Goal: Information Seeking & Learning: Find specific fact

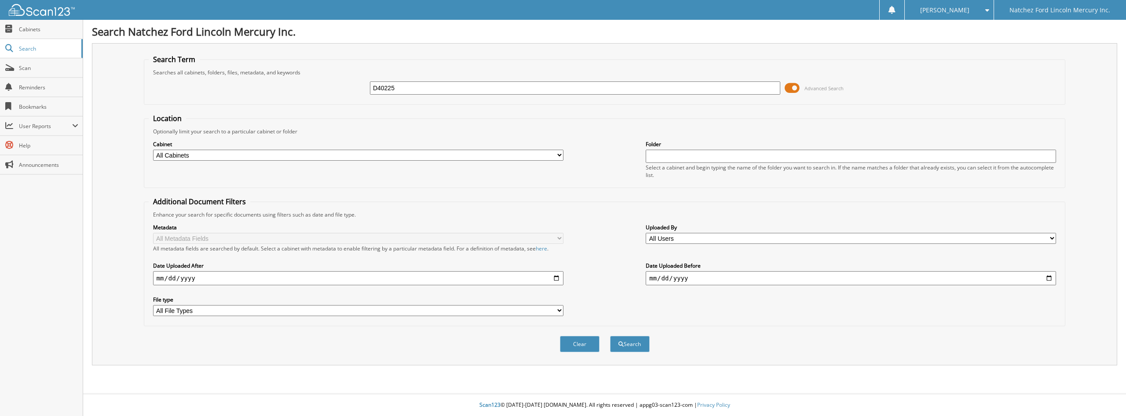
type input "D40225"
click at [610, 335] on button "Search" at bounding box center [630, 343] width 40 height 16
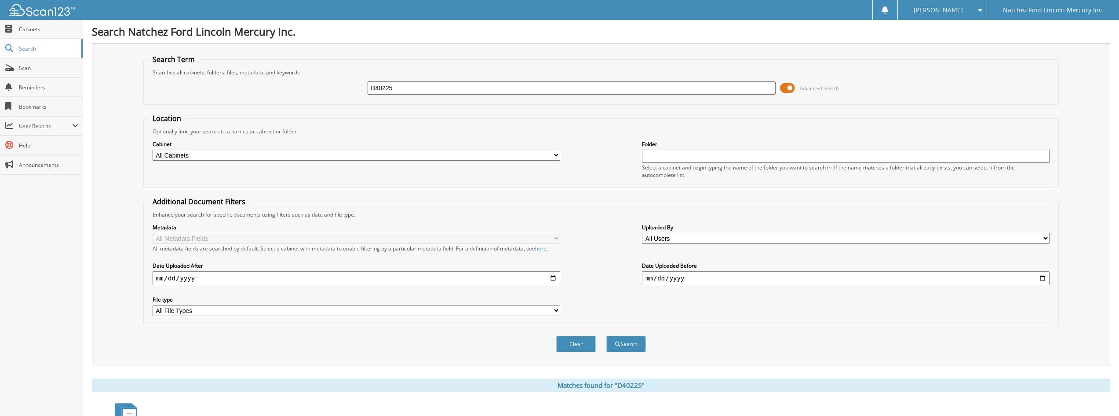
click at [452, 85] on input "D40225" at bounding box center [572, 87] width 408 height 13
type input "303266"
click at [606, 335] on button "Search" at bounding box center [626, 343] width 40 height 16
click at [397, 90] on input "303266" at bounding box center [572, 87] width 408 height 13
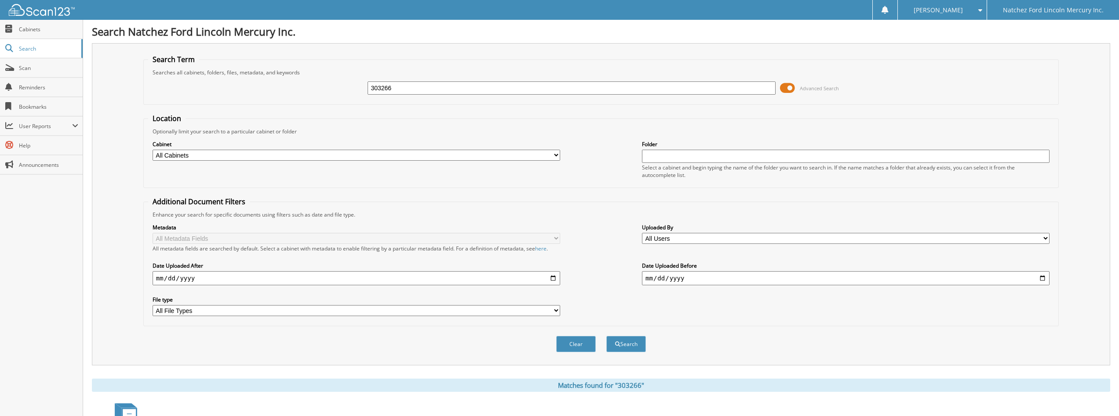
click at [397, 90] on input "303266" at bounding box center [572, 87] width 408 height 13
type input "B06111"
click at [606, 335] on button "Search" at bounding box center [626, 343] width 40 height 16
click at [394, 85] on input "B06111" at bounding box center [572, 87] width 408 height 13
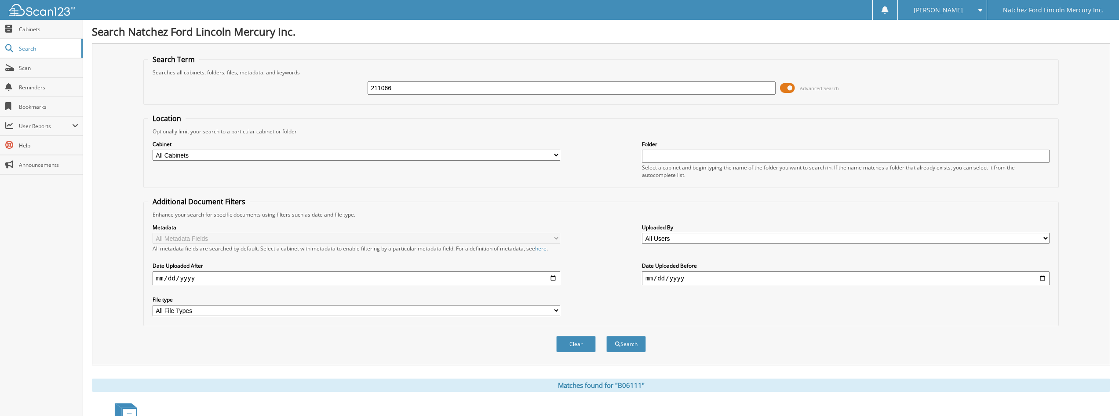
type input "211066"
click at [606, 335] on button "Search" at bounding box center [626, 343] width 40 height 16
click at [433, 81] on div "211066" at bounding box center [572, 87] width 408 height 15
click at [432, 86] on input "211066" at bounding box center [572, 87] width 408 height 13
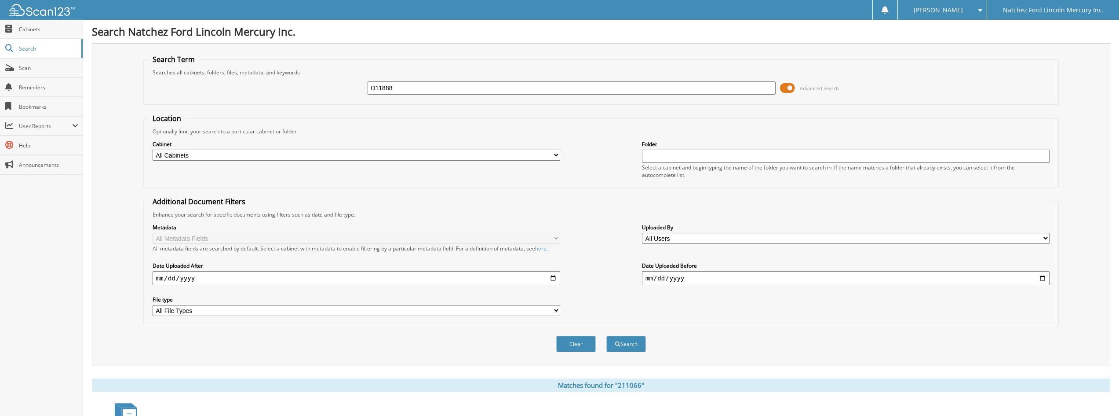
type input "D11888"
click at [606, 335] on button "Search" at bounding box center [626, 343] width 40 height 16
click at [438, 91] on input "D11888" at bounding box center [572, 87] width 408 height 13
type input "225245"
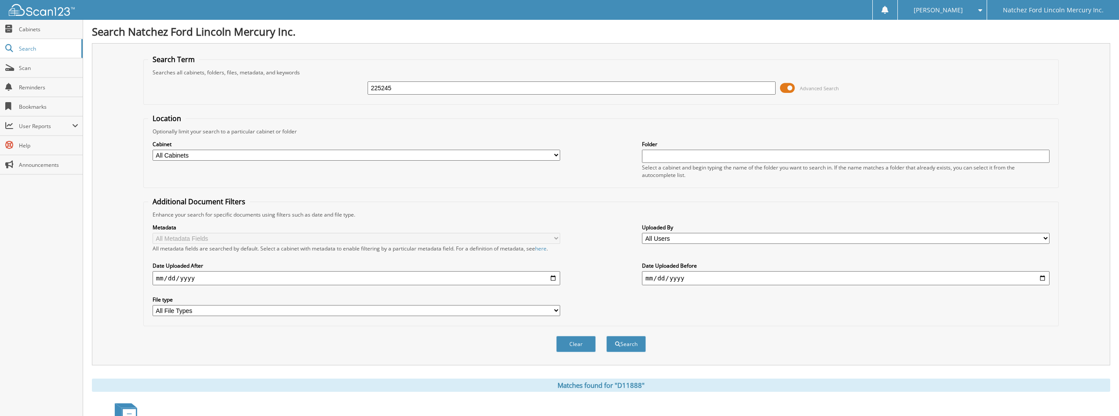
click at [606, 335] on button "Search" at bounding box center [626, 343] width 40 height 16
click at [447, 88] on input "225245" at bounding box center [572, 87] width 408 height 13
type input "260717"
click at [606, 335] on button "Search" at bounding box center [626, 343] width 40 height 16
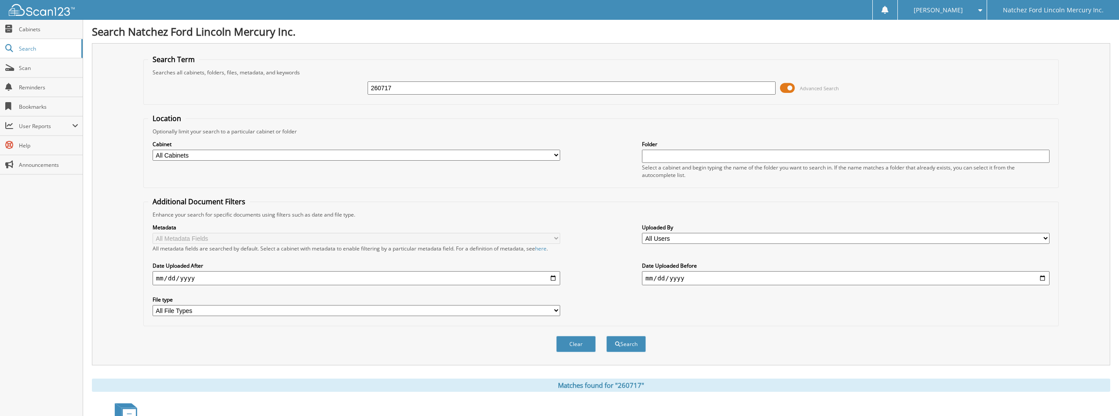
click at [424, 91] on input "260717" at bounding box center [572, 87] width 408 height 13
type input "139816"
click at [606, 335] on button "Search" at bounding box center [626, 343] width 40 height 16
click at [426, 91] on input "139816" at bounding box center [572, 87] width 408 height 13
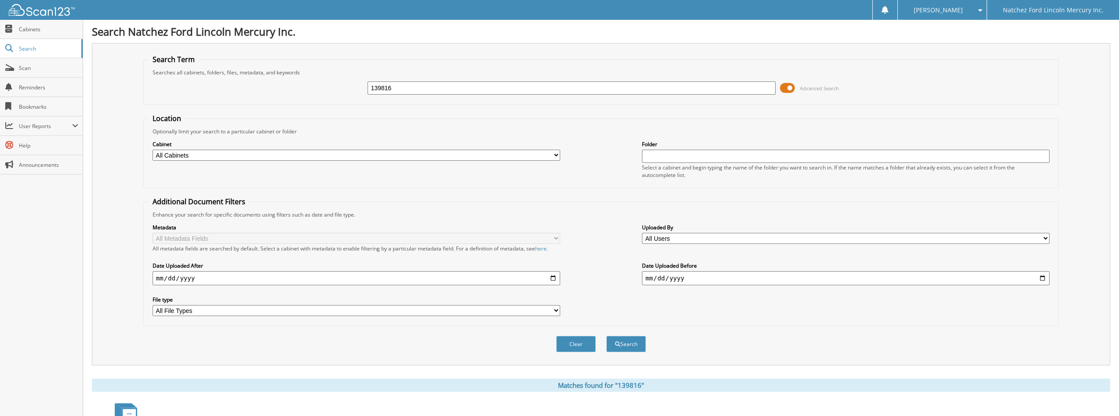
click at [426, 91] on input "139816" at bounding box center [572, 87] width 408 height 13
type input "097965"
click at [606, 335] on button "Search" at bounding box center [626, 343] width 40 height 16
click at [416, 85] on input "097965" at bounding box center [572, 87] width 408 height 13
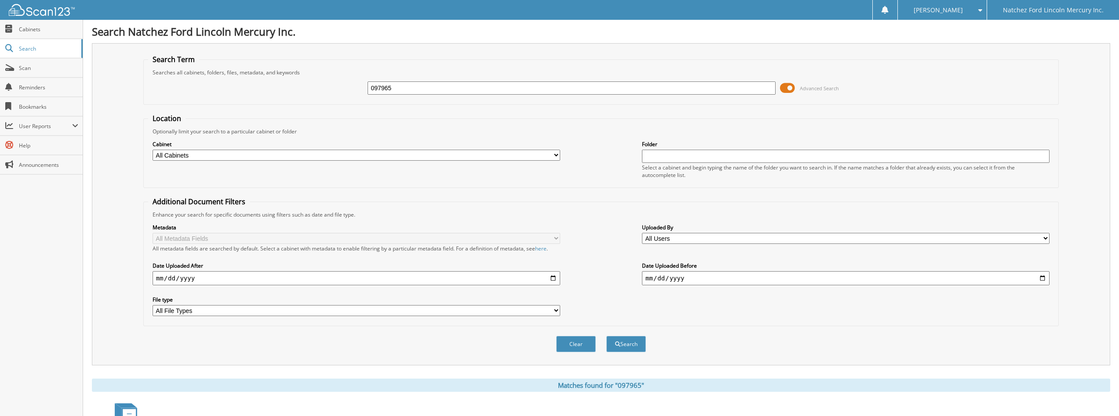
click at [416, 85] on input "097965" at bounding box center [572, 87] width 408 height 13
type input "072881"
click at [606, 335] on button "Search" at bounding box center [626, 343] width 40 height 16
click at [404, 84] on input "072881" at bounding box center [572, 87] width 408 height 13
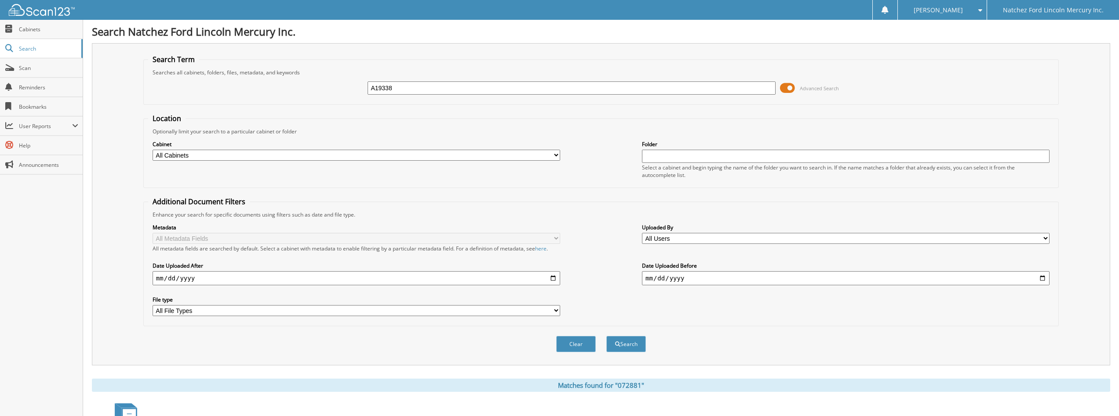
type input "A19338"
click at [606, 335] on button "Search" at bounding box center [626, 343] width 40 height 16
click at [376, 88] on input "A19338" at bounding box center [572, 87] width 408 height 13
type input "19338"
click at [606, 335] on button "Search" at bounding box center [626, 343] width 40 height 16
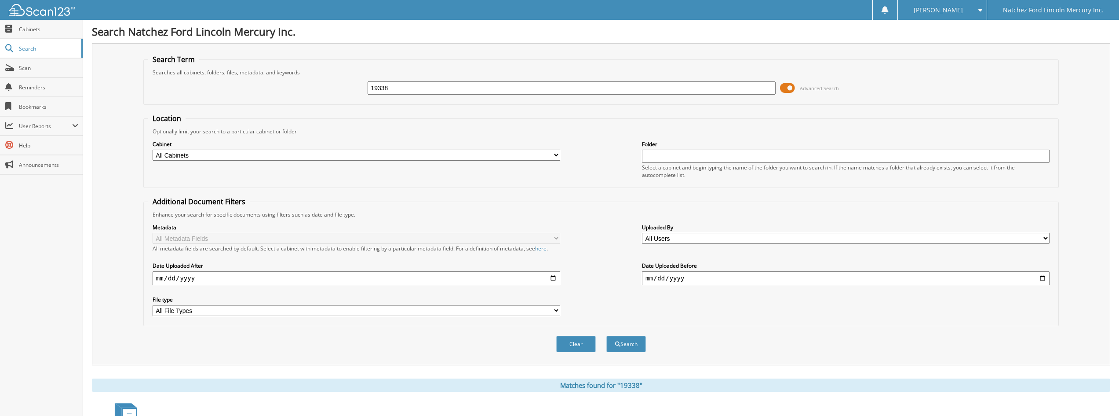
click at [445, 86] on input "19338" at bounding box center [572, 87] width 408 height 13
type input "040336"
click at [606, 335] on button "Search" at bounding box center [626, 343] width 40 height 16
click at [408, 86] on input "040336" at bounding box center [572, 87] width 408 height 13
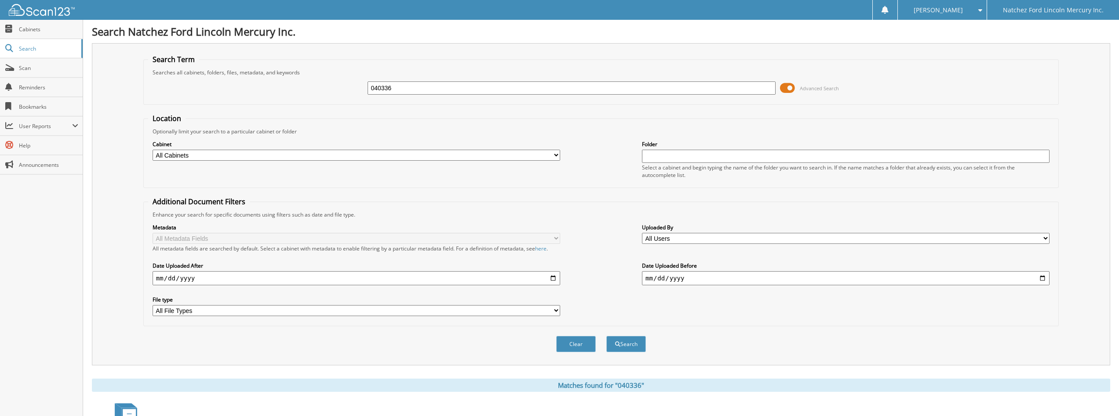
click at [408, 86] on input "040336" at bounding box center [572, 87] width 408 height 13
type input "387141"
click at [606, 335] on button "Search" at bounding box center [626, 343] width 40 height 16
click at [426, 84] on input "387141" at bounding box center [572, 87] width 408 height 13
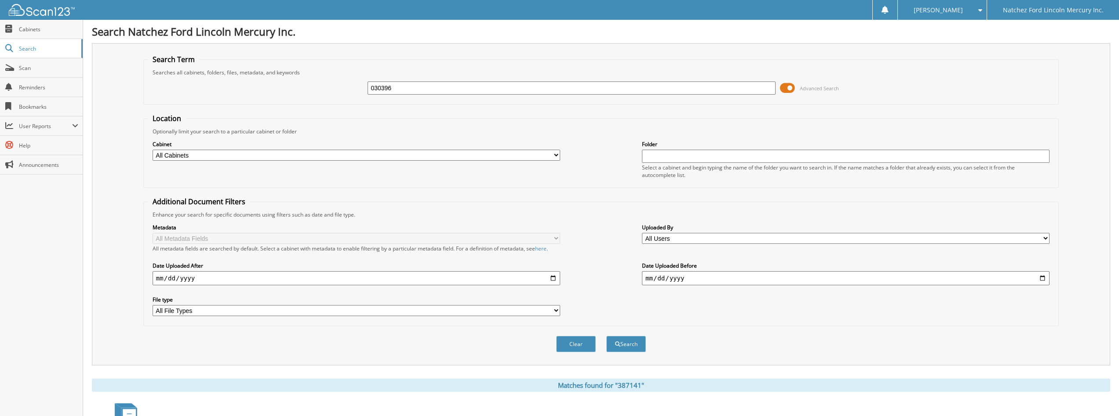
type input "030396"
click at [606, 335] on button "Search" at bounding box center [626, 343] width 40 height 16
click at [424, 84] on input "030396" at bounding box center [572, 87] width 408 height 13
click at [423, 84] on input "030396" at bounding box center [572, 87] width 408 height 13
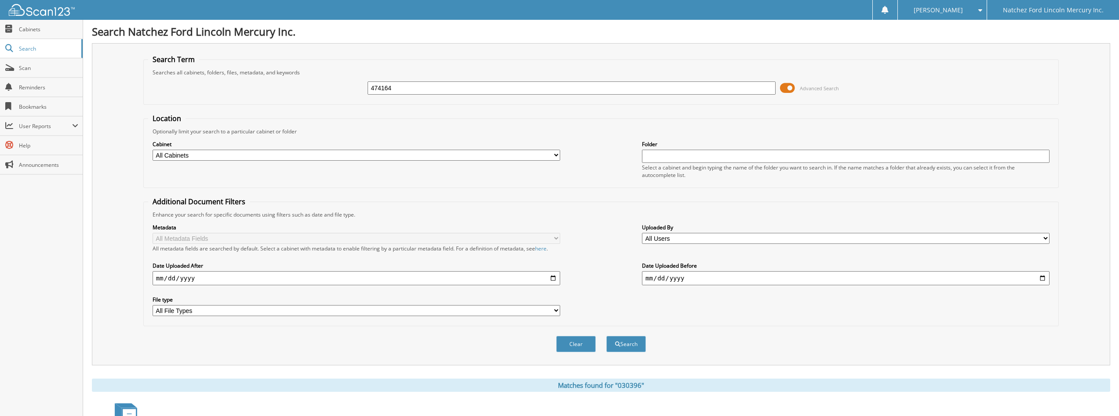
type input "474164"
click at [606, 335] on button "Search" at bounding box center [626, 343] width 40 height 16
click at [421, 94] on input "474164" at bounding box center [572, 87] width 408 height 13
type input "559259"
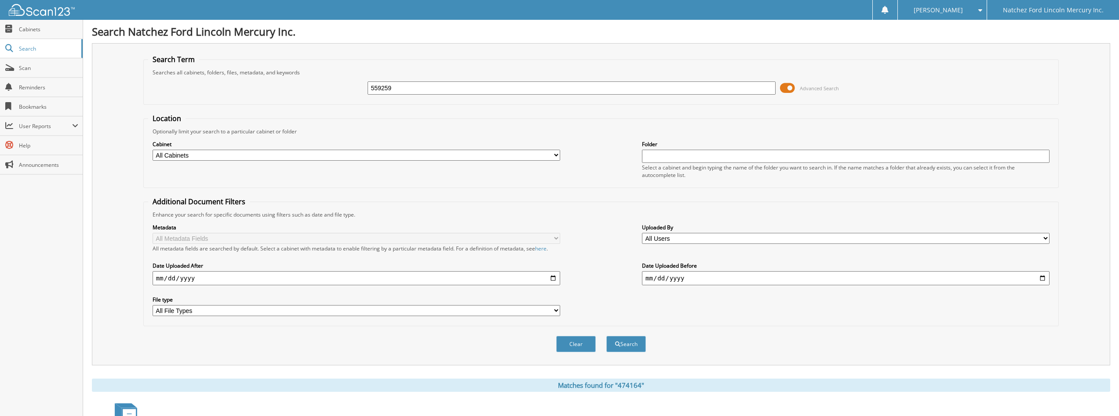
click at [606, 335] on button "Search" at bounding box center [626, 343] width 40 height 16
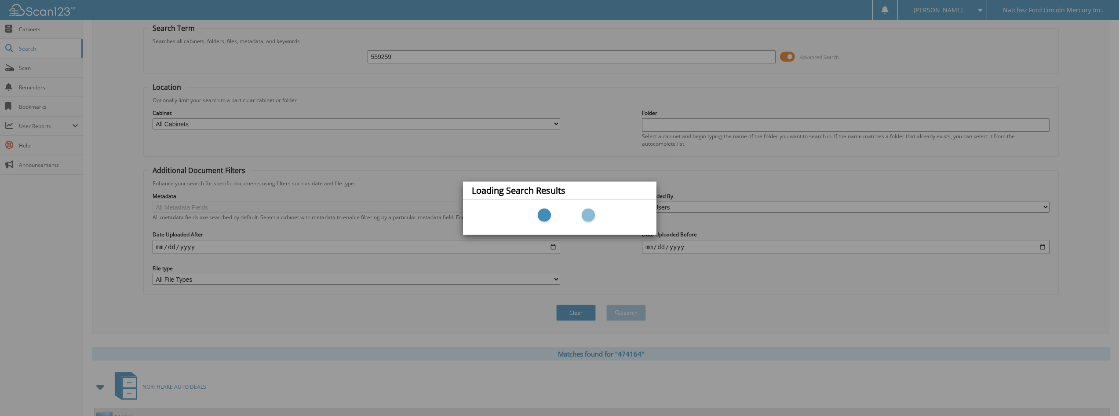
scroll to position [44, 0]
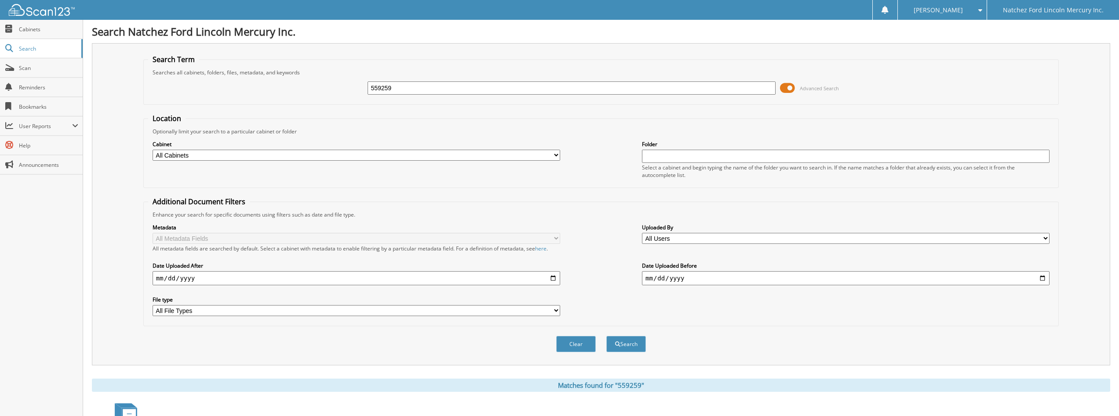
click at [405, 95] on div "559259 Advanced Search" at bounding box center [601, 88] width 906 height 24
click at [405, 89] on input "559259" at bounding box center [572, 87] width 408 height 13
type input "280144"
click at [606, 335] on button "Search" at bounding box center [626, 343] width 40 height 16
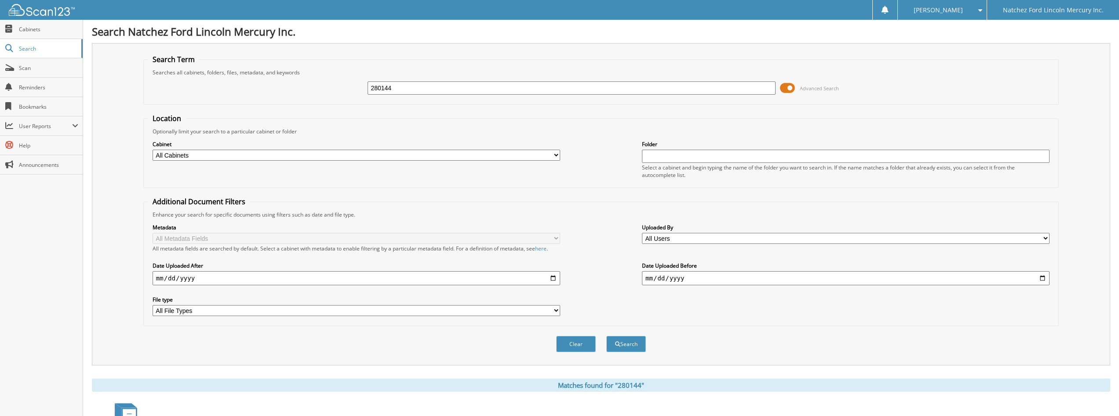
click at [550, 87] on input "280144" at bounding box center [572, 87] width 408 height 13
type input "381387"
click at [606, 335] on button "Search" at bounding box center [626, 343] width 40 height 16
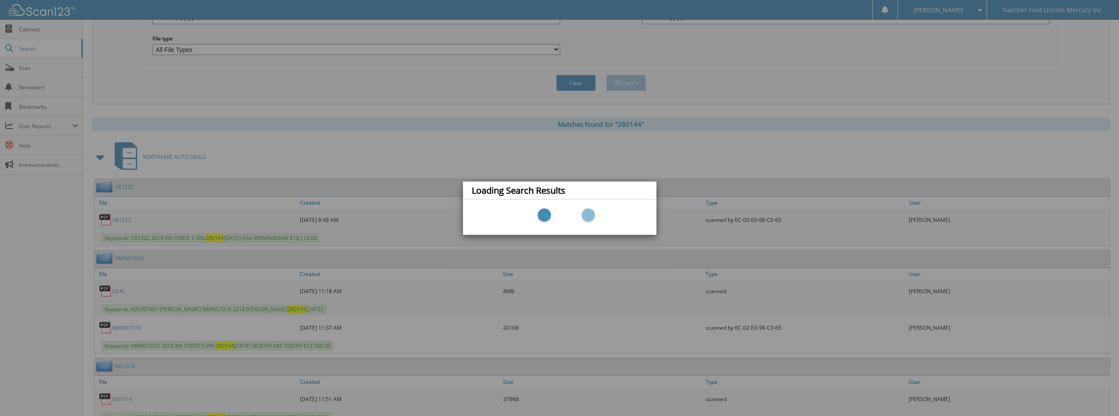
scroll to position [264, 0]
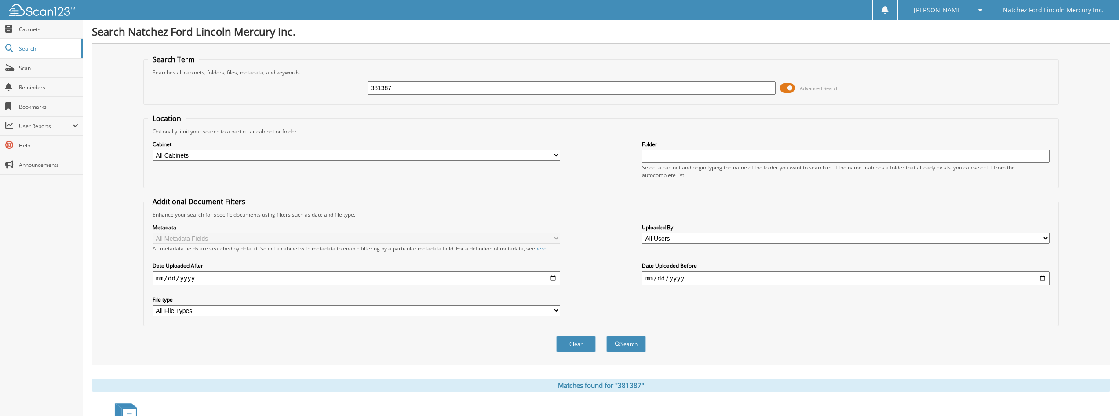
click at [457, 91] on input "381387" at bounding box center [572, 87] width 408 height 13
type input "B17835"
click at [606, 335] on button "Search" at bounding box center [626, 343] width 40 height 16
click at [399, 89] on input "B17835" at bounding box center [572, 87] width 408 height 13
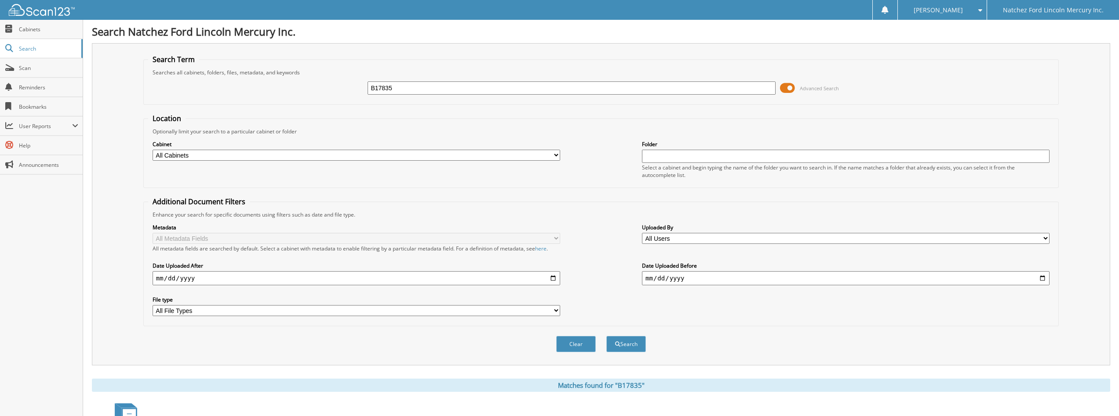
click at [399, 89] on input "B17835" at bounding box center [572, 87] width 408 height 13
type input "734389"
click at [606, 335] on button "Search" at bounding box center [626, 343] width 40 height 16
click at [424, 87] on input "734389" at bounding box center [572, 87] width 408 height 13
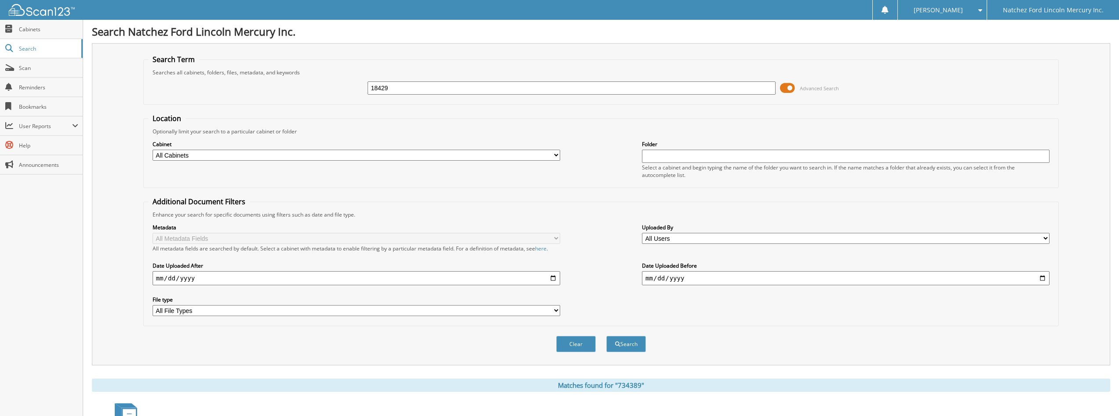
type input "18429"
click at [606, 335] on button "Search" at bounding box center [626, 343] width 40 height 16
click at [424, 87] on input "18429" at bounding box center [572, 87] width 408 height 13
type input "118429"
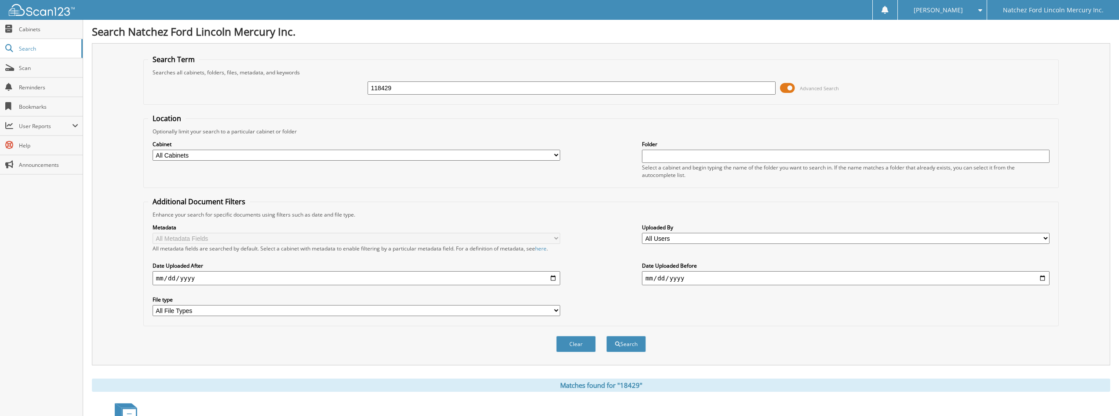
click at [606, 335] on button "Search" at bounding box center [626, 343] width 40 height 16
click at [397, 88] on input "118429" at bounding box center [572, 87] width 408 height 13
type input "247110"
click at [606, 335] on button "Search" at bounding box center [626, 343] width 40 height 16
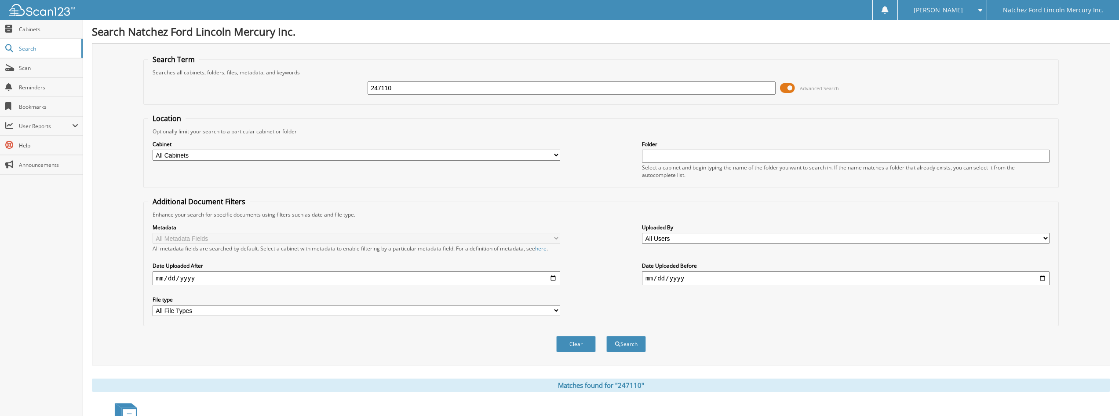
click at [452, 86] on input "247110" at bounding box center [572, 87] width 408 height 13
type input "241372"
click at [606, 335] on button "Search" at bounding box center [626, 343] width 40 height 16
click at [406, 91] on input "241372" at bounding box center [572, 87] width 408 height 13
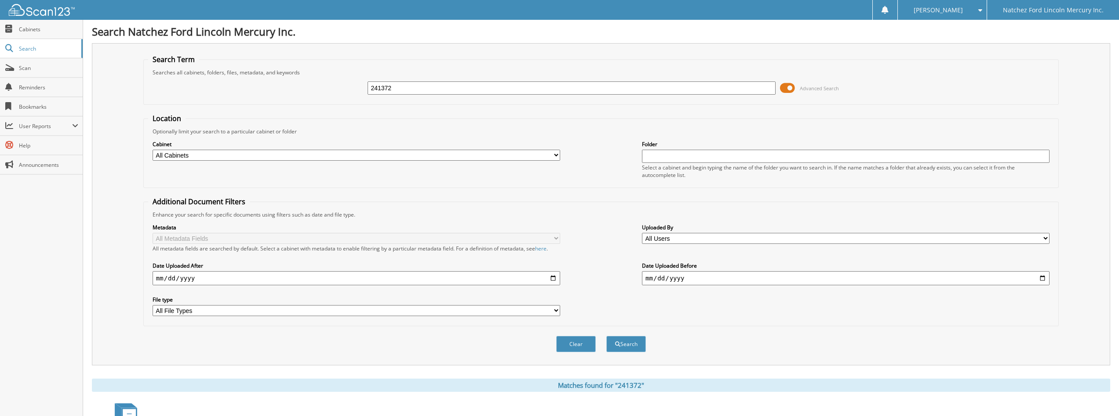
click at [406, 91] on input "241372" at bounding box center [572, 87] width 408 height 13
type input "208962"
click at [606, 335] on button "Search" at bounding box center [626, 343] width 40 height 16
click at [460, 80] on div "208962" at bounding box center [572, 87] width 408 height 15
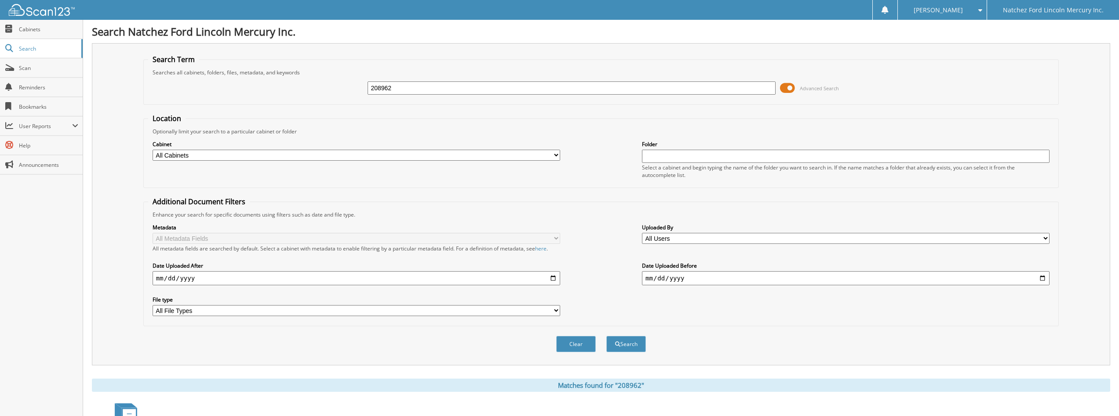
click at [460, 80] on div "208962" at bounding box center [572, 87] width 408 height 15
click at [458, 84] on input "208962" at bounding box center [572, 87] width 408 height 13
type input "556684"
click at [606, 335] on button "Search" at bounding box center [626, 343] width 40 height 16
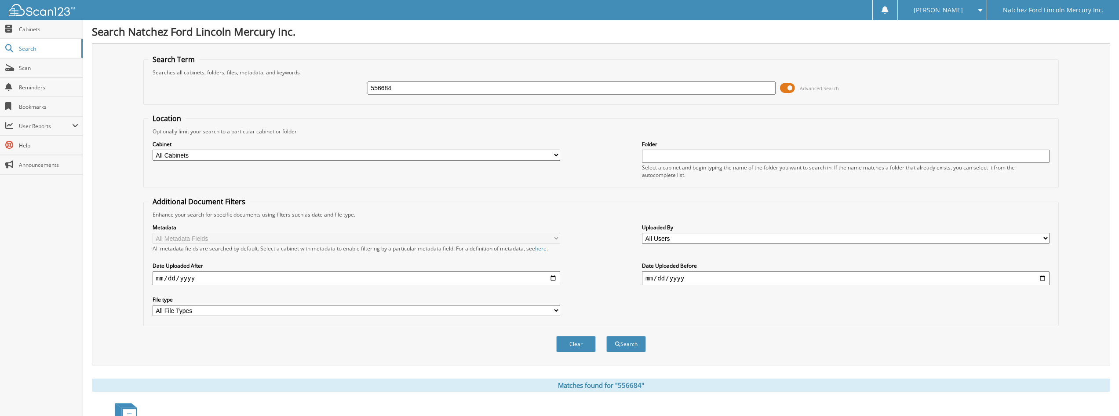
click at [432, 86] on input "556684" at bounding box center [572, 87] width 408 height 13
type input "129189"
click at [606, 335] on button "Search" at bounding box center [626, 343] width 40 height 16
click at [437, 87] on input "129189" at bounding box center [572, 87] width 408 height 13
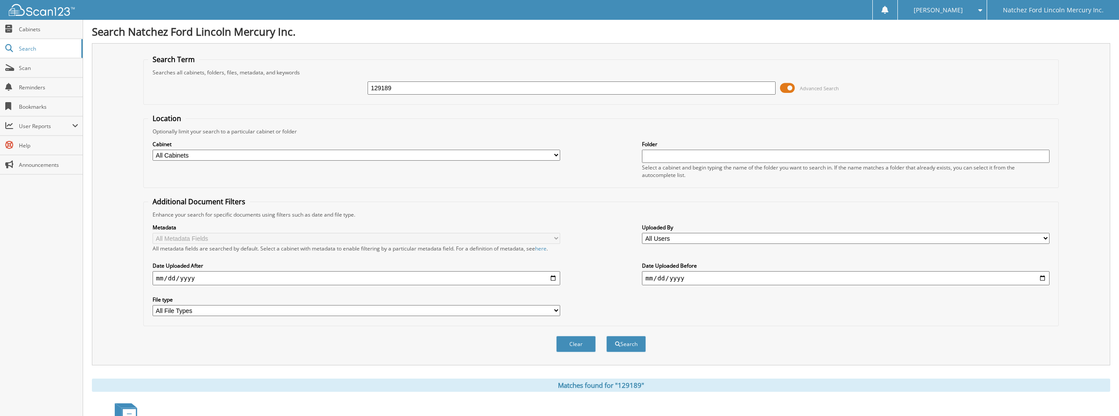
click at [437, 87] on input "129189" at bounding box center [572, 87] width 408 height 13
type input "3"
type input "E14291"
click at [606, 335] on button "Search" at bounding box center [626, 343] width 40 height 16
click at [450, 90] on input "E14291" at bounding box center [572, 87] width 408 height 13
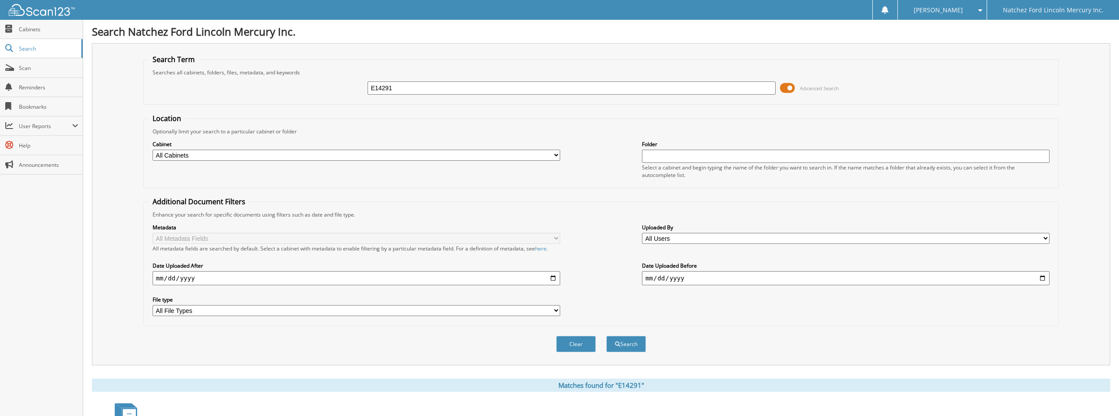
click at [450, 90] on input "E14291" at bounding box center [572, 87] width 408 height 13
type input "166605"
click at [606, 335] on button "Search" at bounding box center [626, 343] width 40 height 16
drag, startPoint x: 446, startPoint y: 79, endPoint x: 442, endPoint y: 80, distance: 4.7
click at [442, 80] on div "166605 Advanced Search" at bounding box center [601, 88] width 906 height 24
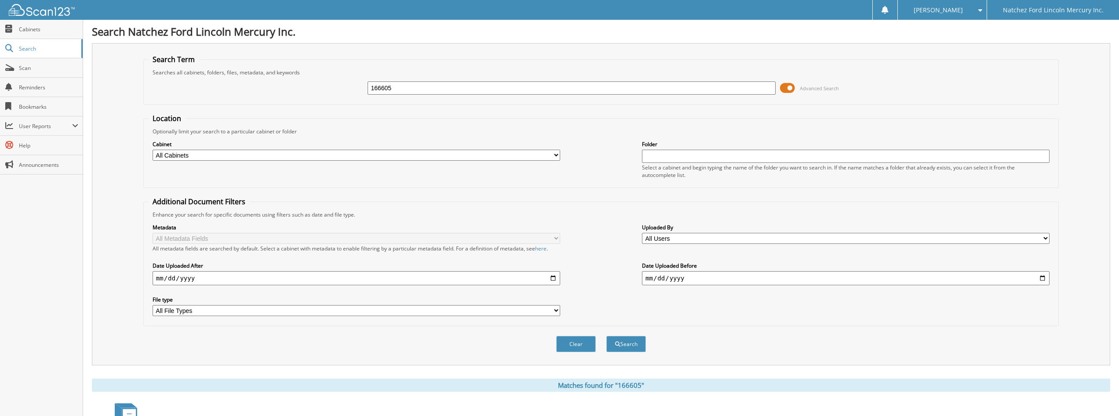
drag, startPoint x: 442, startPoint y: 80, endPoint x: 438, endPoint y: 87, distance: 7.1
click at [440, 85] on div "166605" at bounding box center [572, 87] width 408 height 15
click at [438, 87] on input "166605" at bounding box center [572, 87] width 408 height 13
type input "598410"
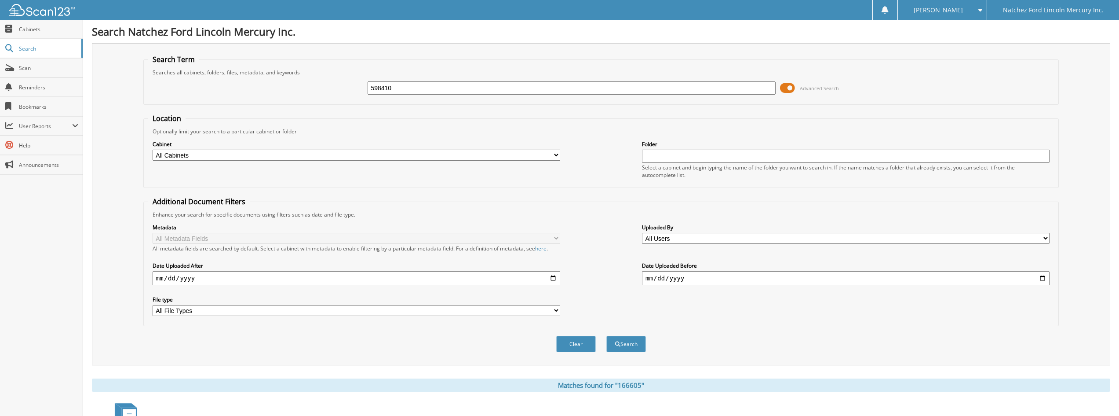
click at [606, 335] on button "Search" at bounding box center [626, 343] width 40 height 16
click at [414, 88] on input "598410" at bounding box center [572, 87] width 408 height 13
type input "R"
type input "101270"
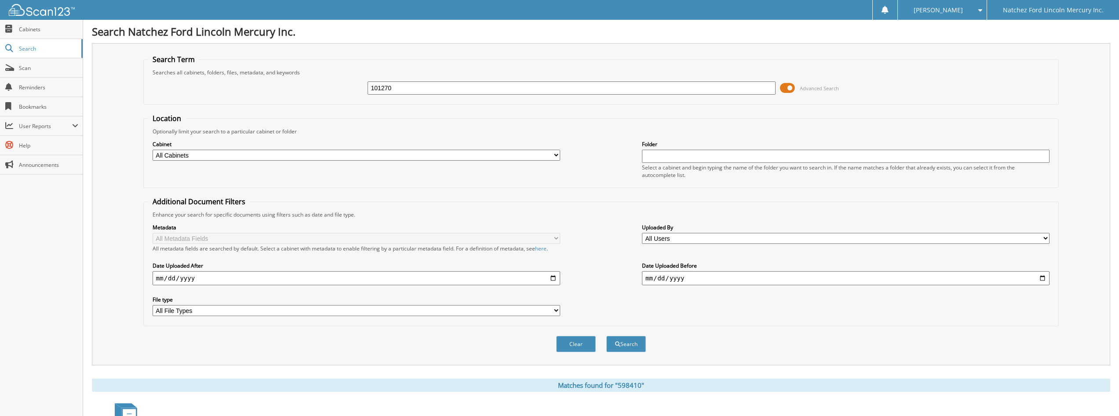
click at [606, 335] on button "Search" at bounding box center [626, 343] width 40 height 16
click at [414, 89] on input "101270" at bounding box center [572, 87] width 408 height 13
type input "881547"
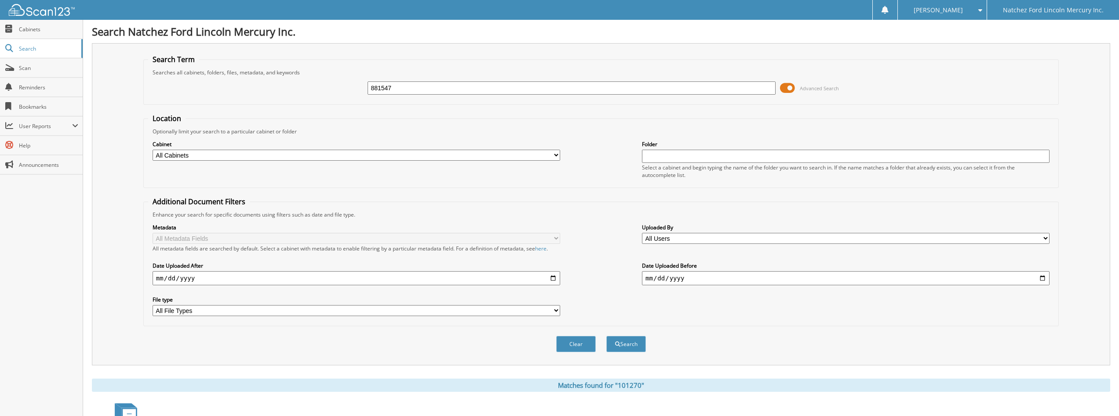
click at [606, 335] on button "Search" at bounding box center [626, 343] width 40 height 16
click at [411, 90] on input "881547" at bounding box center [572, 87] width 408 height 13
type input "876106"
click at [606, 335] on button "Search" at bounding box center [626, 343] width 40 height 16
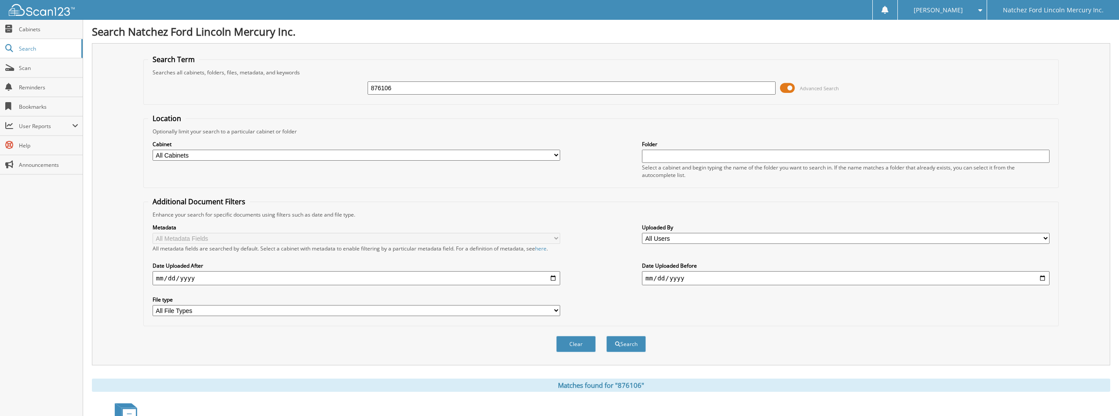
click at [496, 94] on input "876106" at bounding box center [572, 87] width 408 height 13
type input "876097"
click at [606, 335] on button "Search" at bounding box center [626, 343] width 40 height 16
click at [421, 90] on input "876097" at bounding box center [572, 87] width 408 height 13
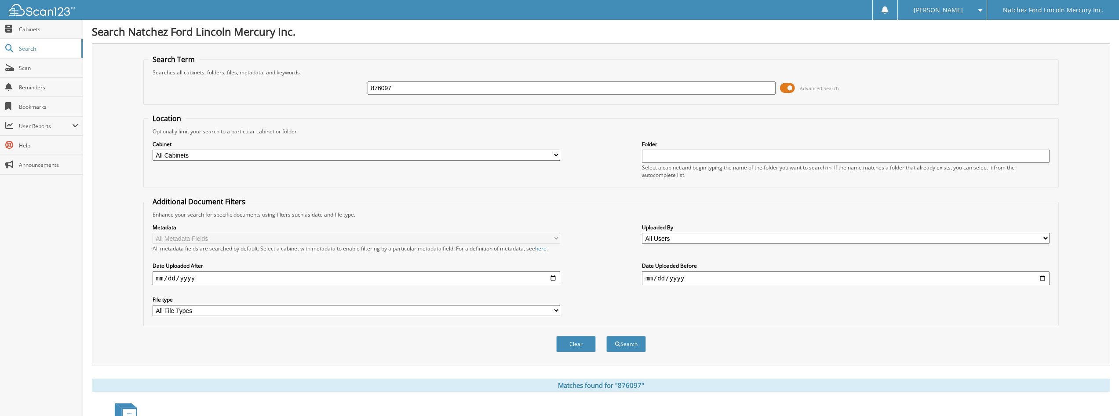
click at [421, 90] on input "876097" at bounding box center [572, 87] width 408 height 13
type input "179674"
click at [606, 335] on button "Search" at bounding box center [626, 343] width 40 height 16
click at [406, 91] on input "179674" at bounding box center [572, 87] width 408 height 13
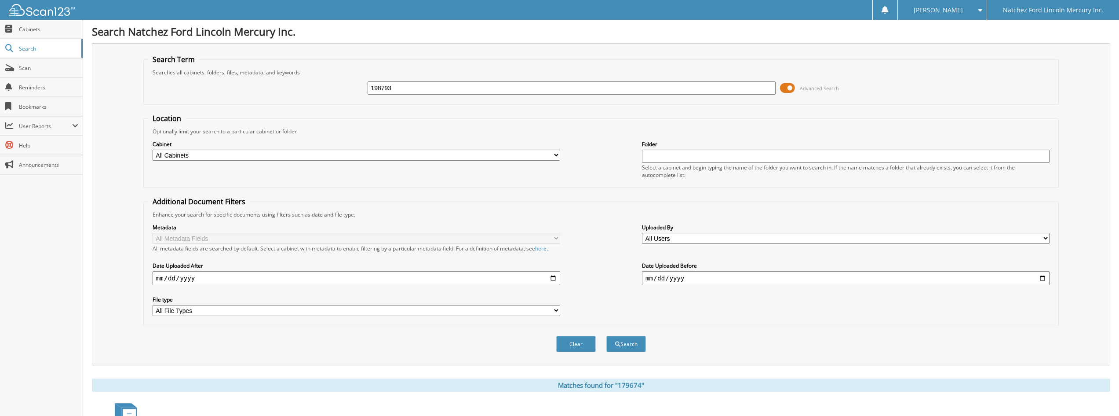
type input "198793"
click at [606, 335] on button "Search" at bounding box center [626, 343] width 40 height 16
click at [397, 93] on input "198793" at bounding box center [572, 87] width 408 height 13
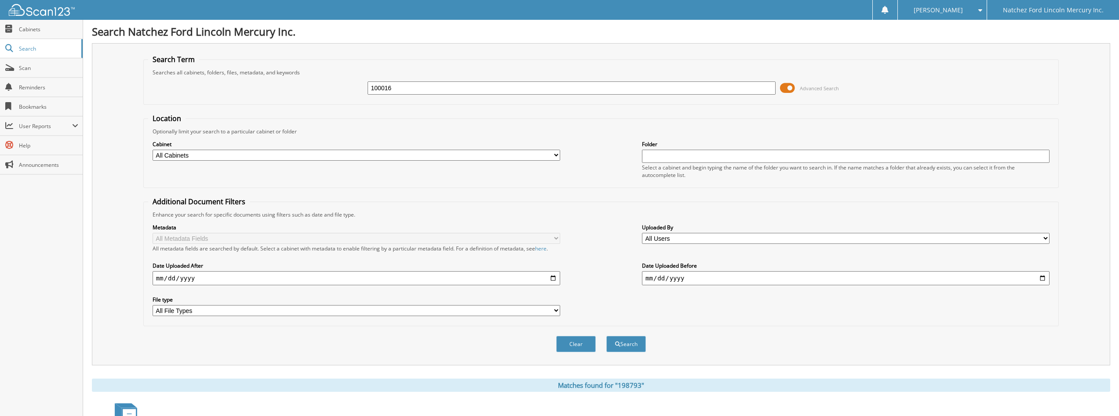
type input "100016"
click at [606, 335] on button "Search" at bounding box center [626, 343] width 40 height 16
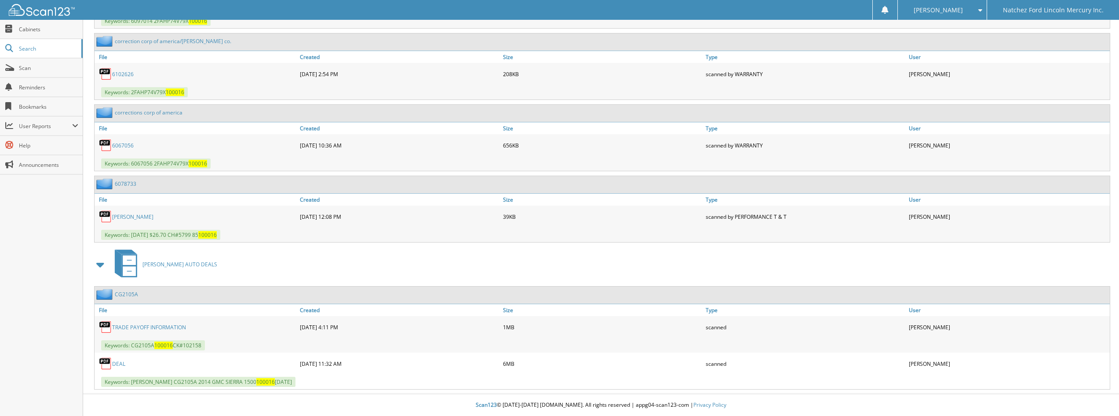
scroll to position [1973, 0]
drag, startPoint x: 383, startPoint y: 200, endPoint x: 341, endPoint y: 146, distance: 68.3
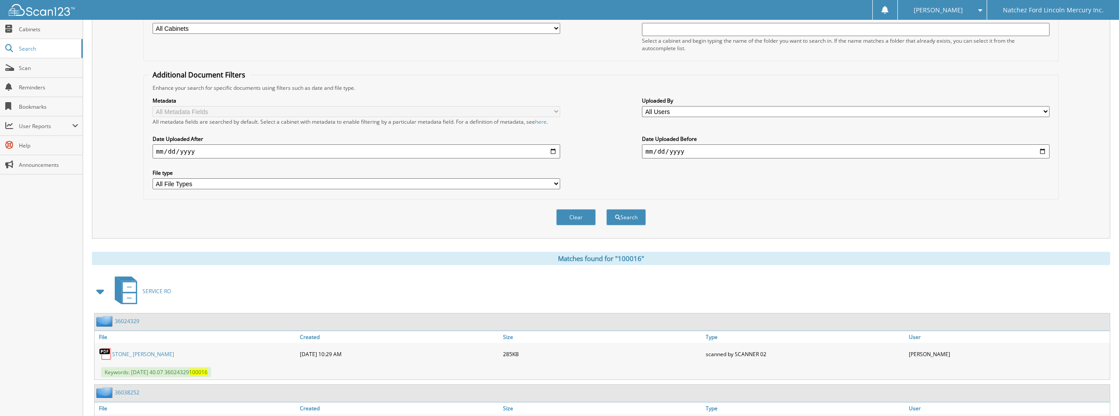
scroll to position [0, 0]
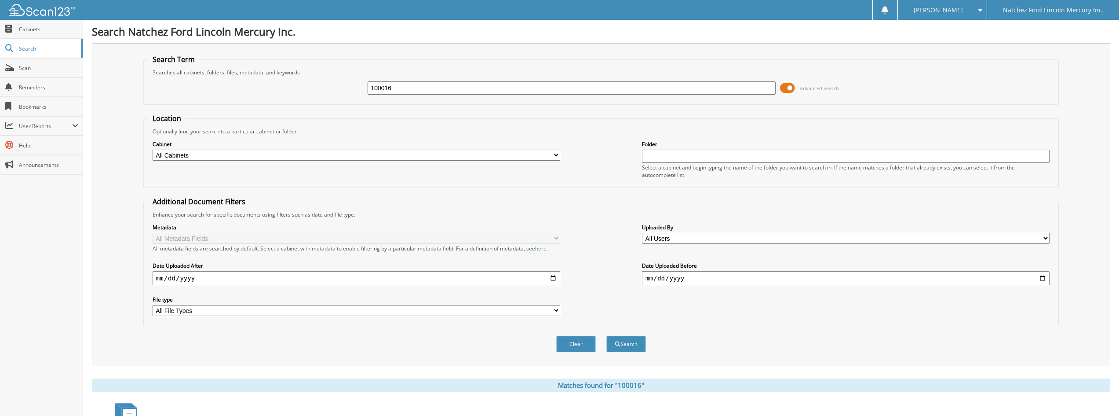
click at [539, 86] on input "100016" at bounding box center [572, 87] width 408 height 13
type input "E01897"
click at [606, 335] on button "Search" at bounding box center [626, 343] width 40 height 16
click at [449, 85] on input "E01897" at bounding box center [572, 87] width 408 height 13
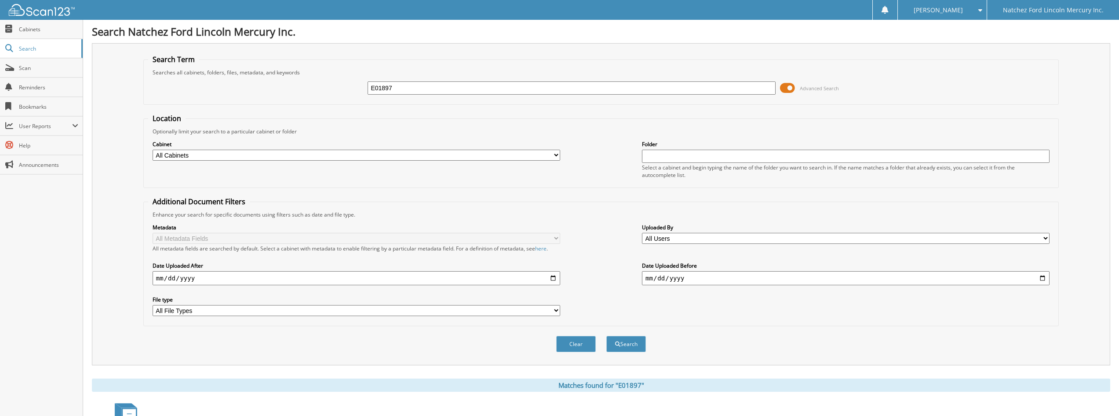
click at [449, 85] on input "E01897" at bounding box center [572, 87] width 408 height 13
type input "099860"
click at [606, 335] on button "Search" at bounding box center [626, 343] width 40 height 16
click at [411, 85] on input "099860" at bounding box center [572, 87] width 408 height 13
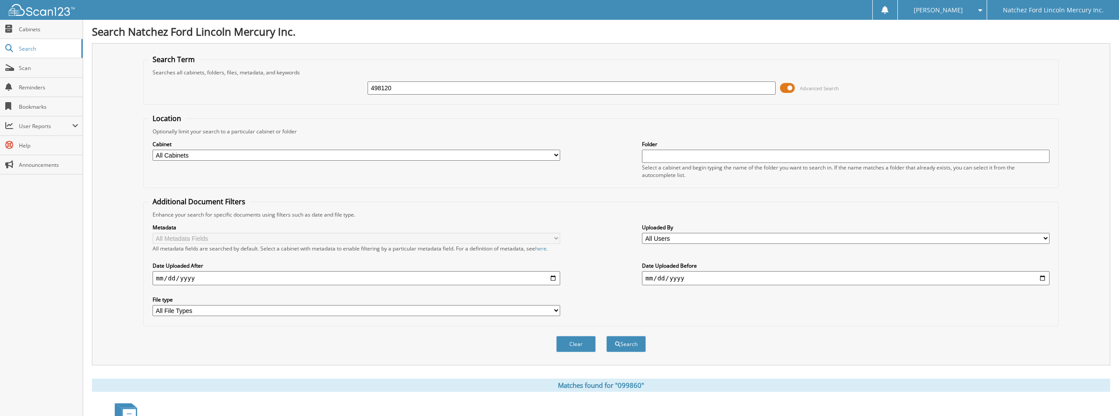
type input "498120"
click at [606, 335] on button "Search" at bounding box center [626, 343] width 40 height 16
